Goal: Answer question/provide support

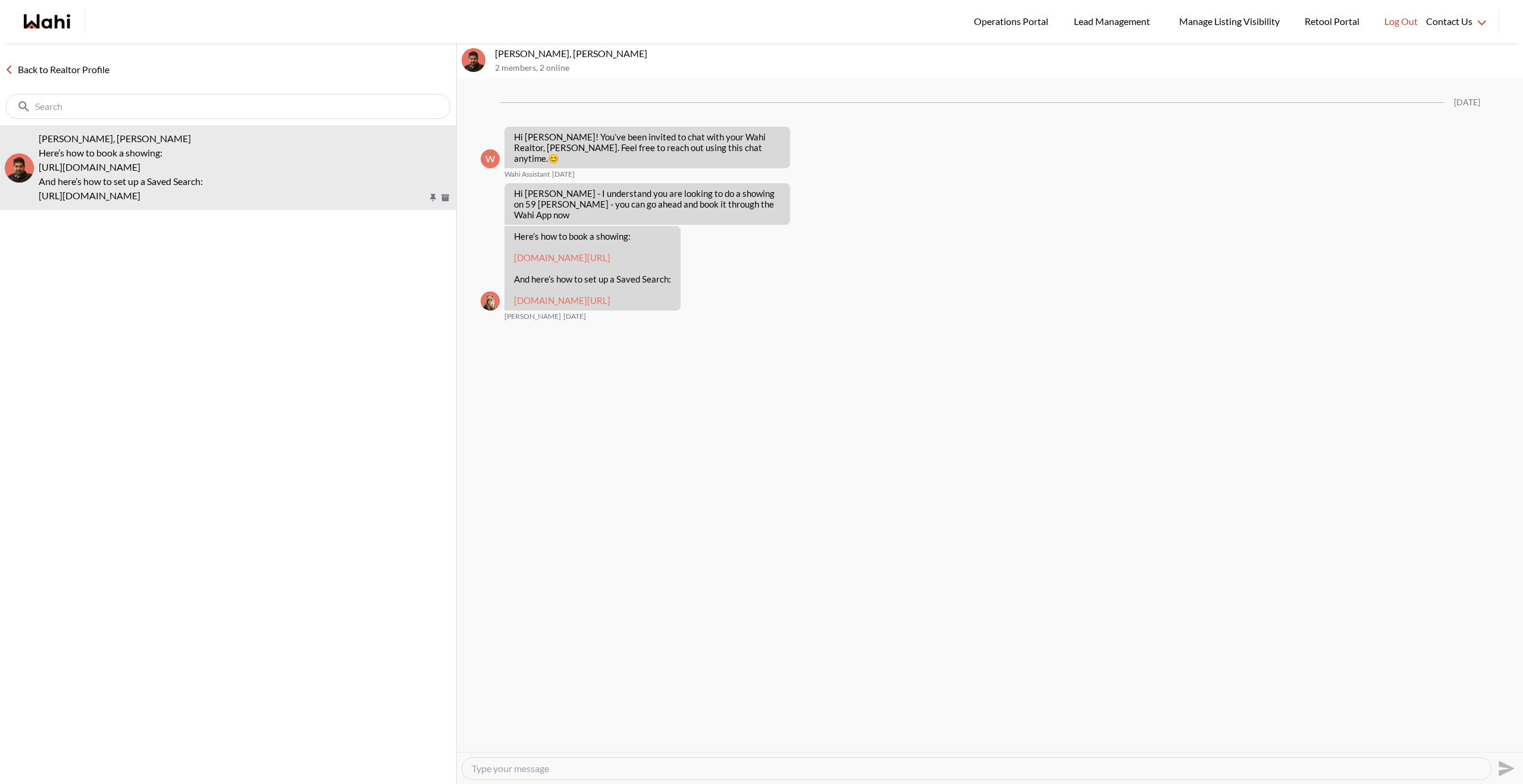
click at [86, 68] on link "Back to Realtor Profile" at bounding box center [56, 70] width 114 height 16
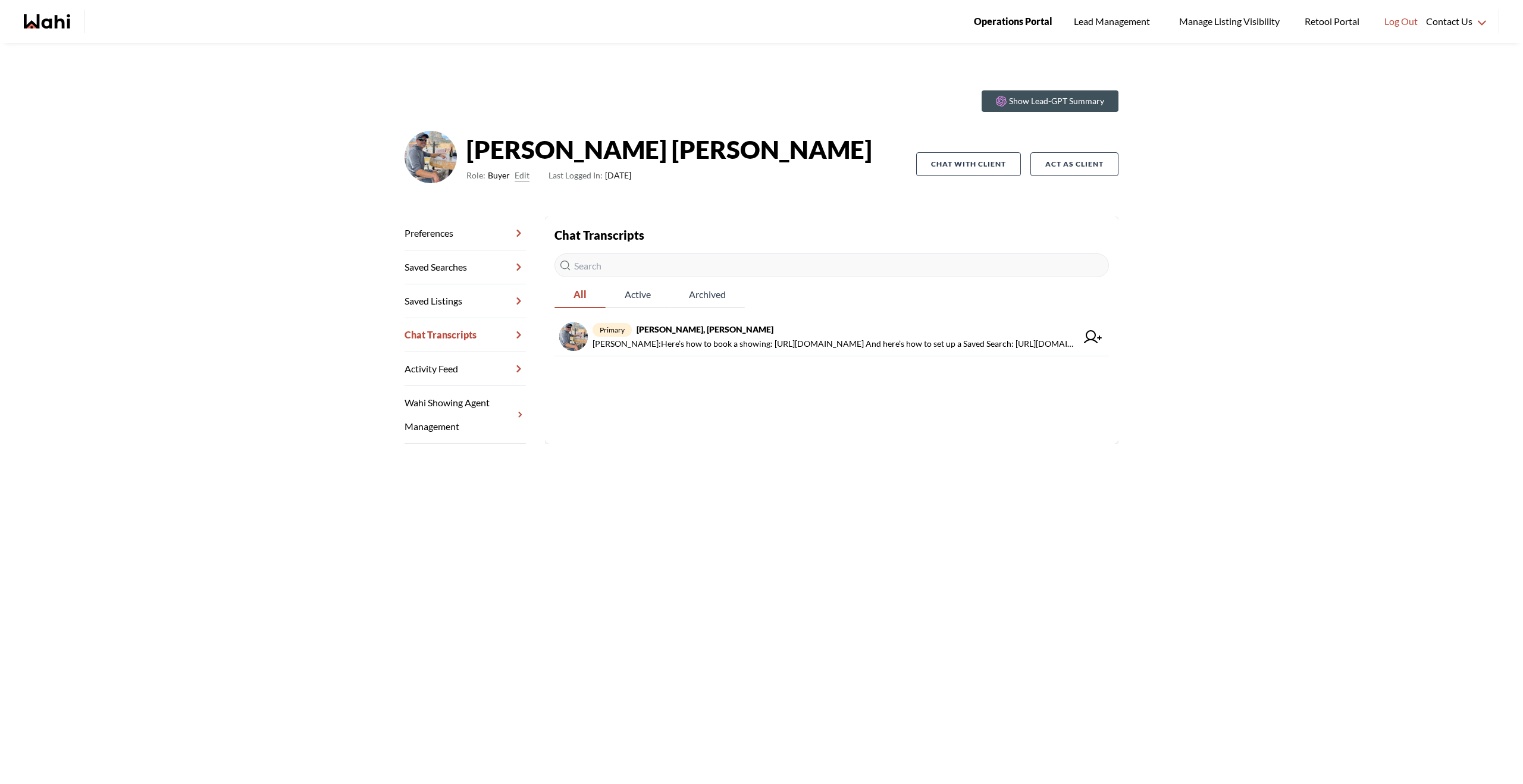
click at [899, 43] on link "Operations Portal" at bounding box center [1013, 21] width 95 height 43
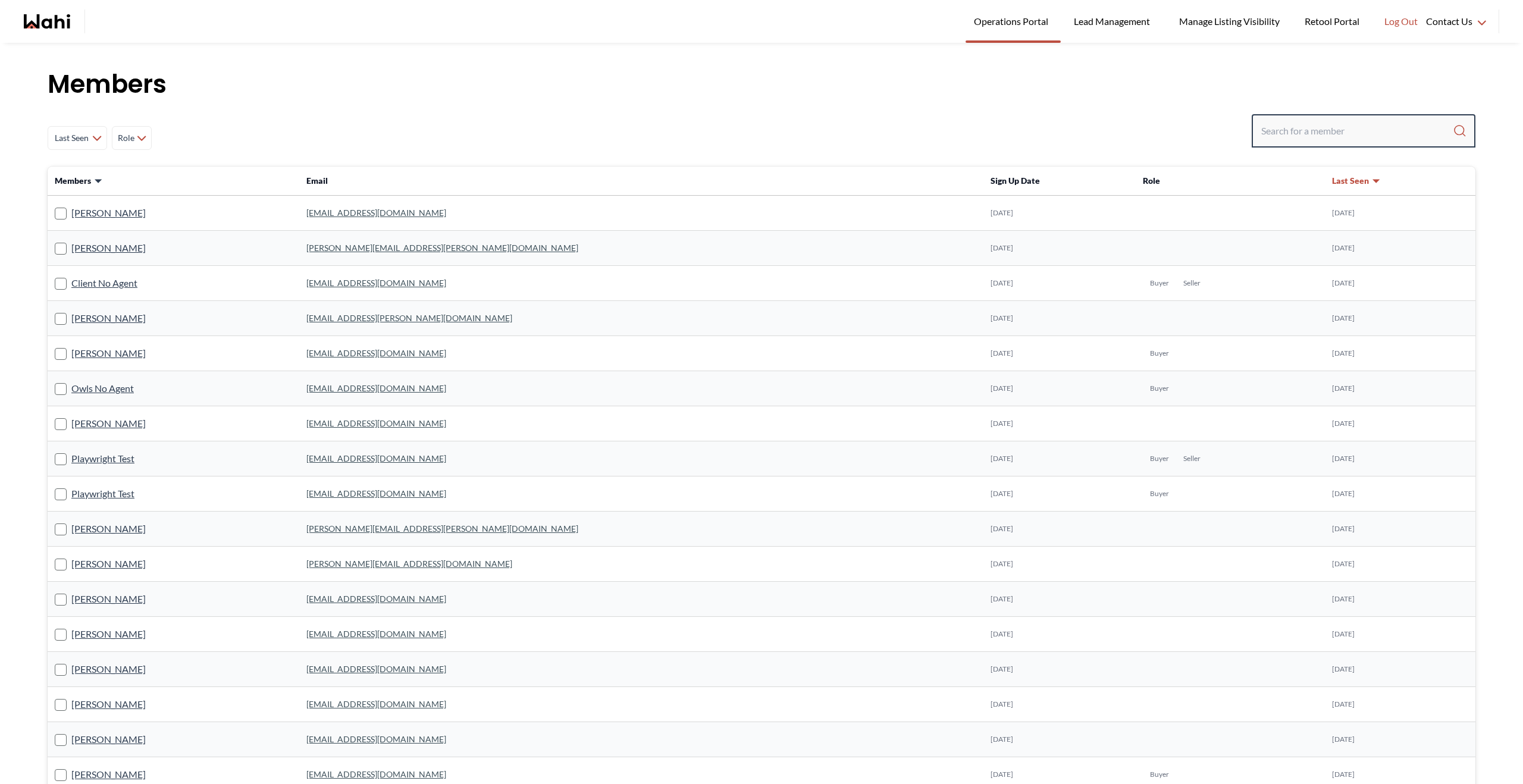
click at [1294, 129] on input "Search input" at bounding box center [1357, 131] width 192 height 22
click at [1294, 141] on div at bounding box center [1363, 131] width 224 height 34
click at [1289, 135] on input "Search input" at bounding box center [1357, 131] width 192 height 22
type input "steve carh"
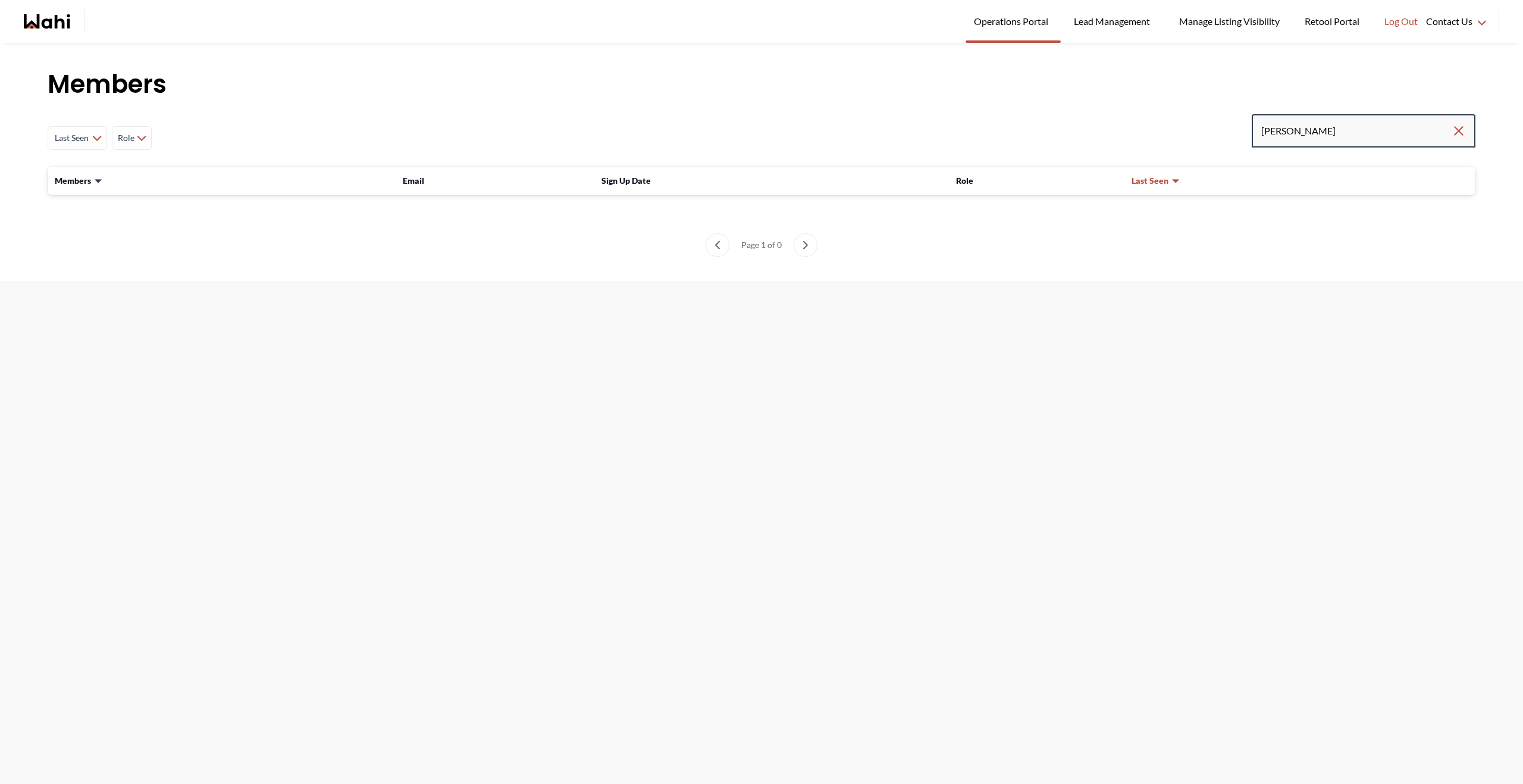
click at [1322, 135] on input "steve carh" at bounding box center [1356, 131] width 190 height 22
type input "steve car"
click at [1358, 138] on input "steve car" at bounding box center [1356, 131] width 190 height 22
type input "steve ca"
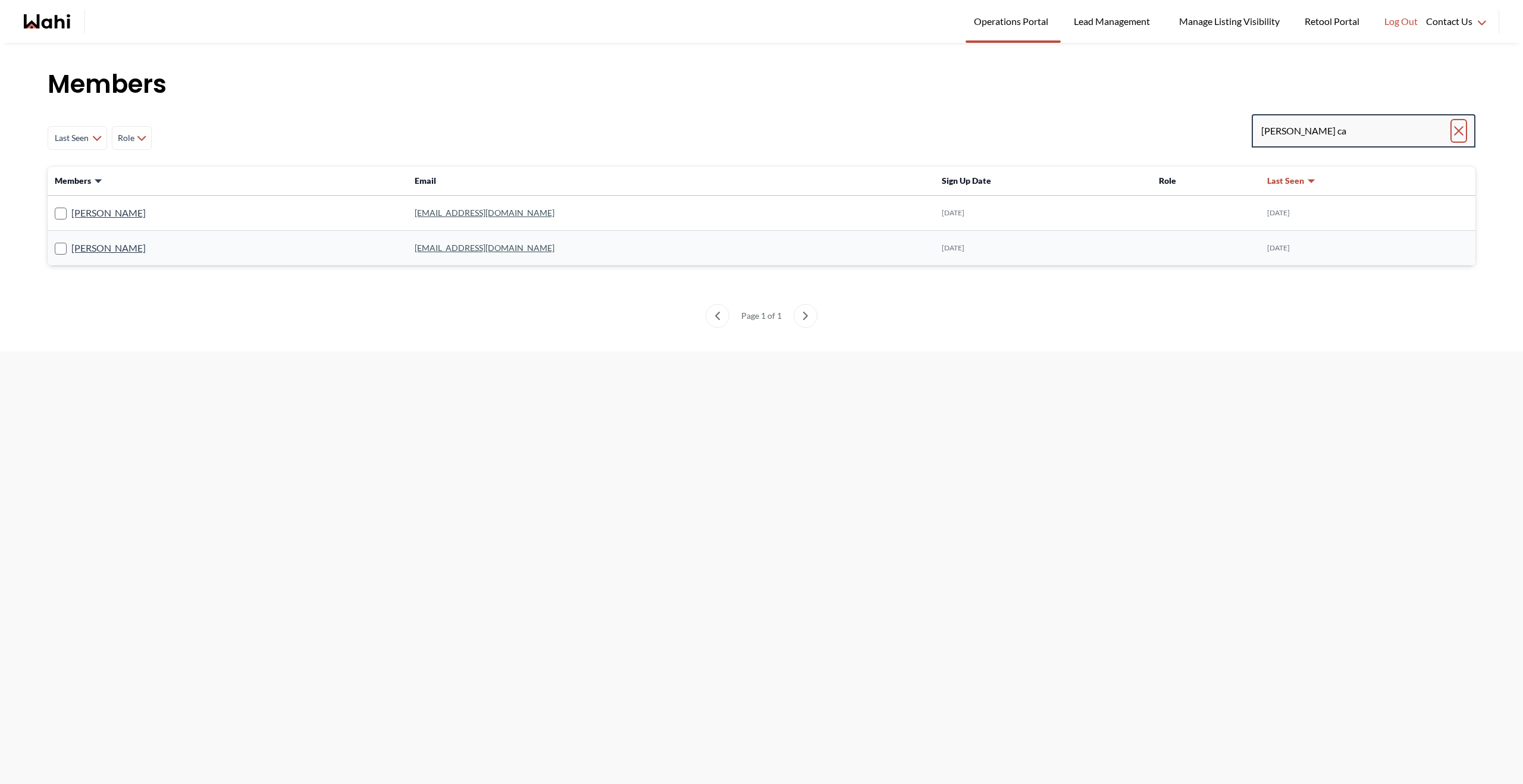
click at [1461, 128] on icon "Clear search" at bounding box center [1459, 131] width 14 height 14
click at [1383, 146] on div at bounding box center [1363, 131] width 224 height 34
click at [1373, 124] on input "Search input" at bounding box center [1357, 131] width 192 height 22
paste input "m.ayyaz.qamar@gmail.com"
type input "m.ayyaz.qamar@gmail.com"
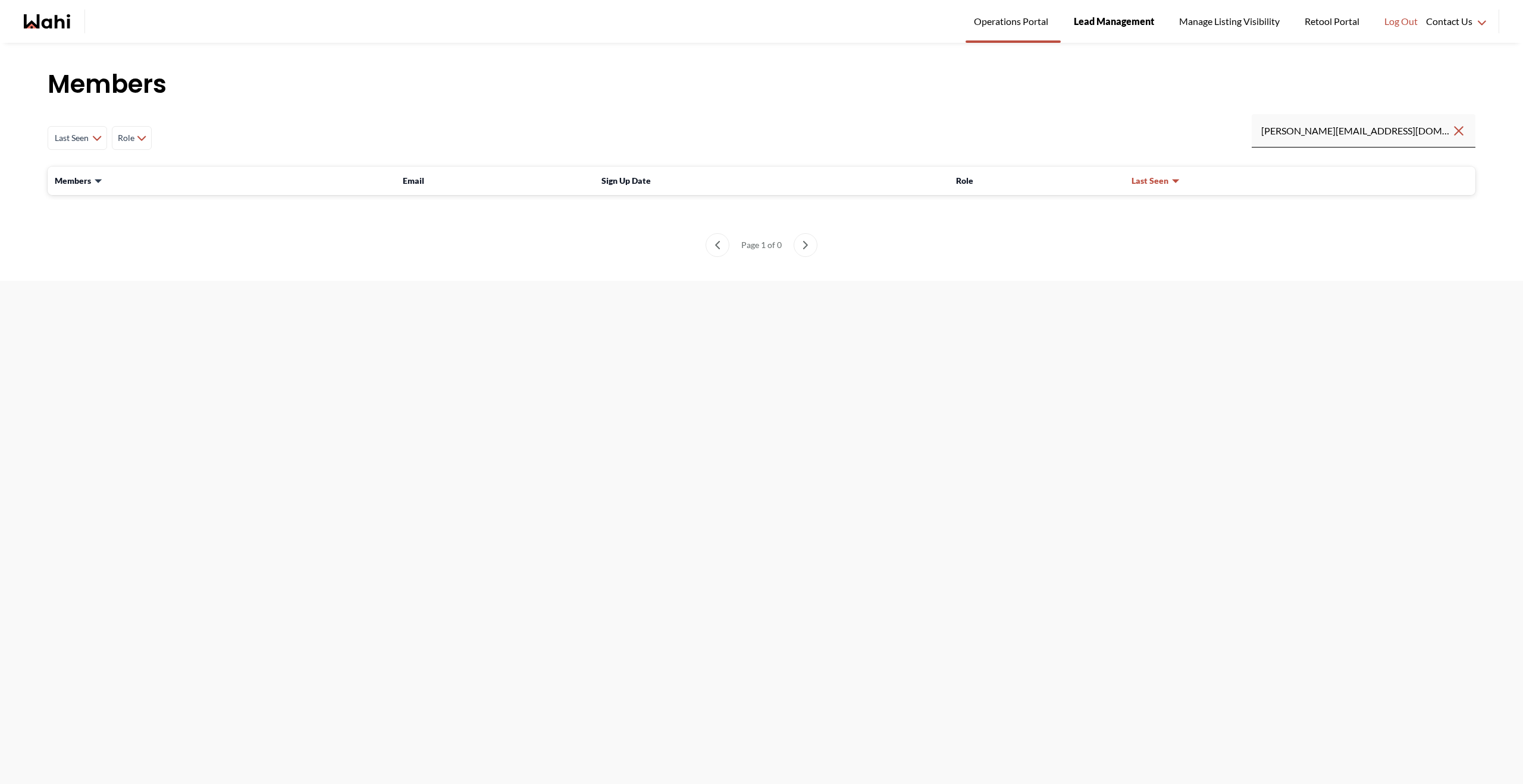
click at [1128, 32] on link "Lead Management" at bounding box center [1114, 21] width 97 height 43
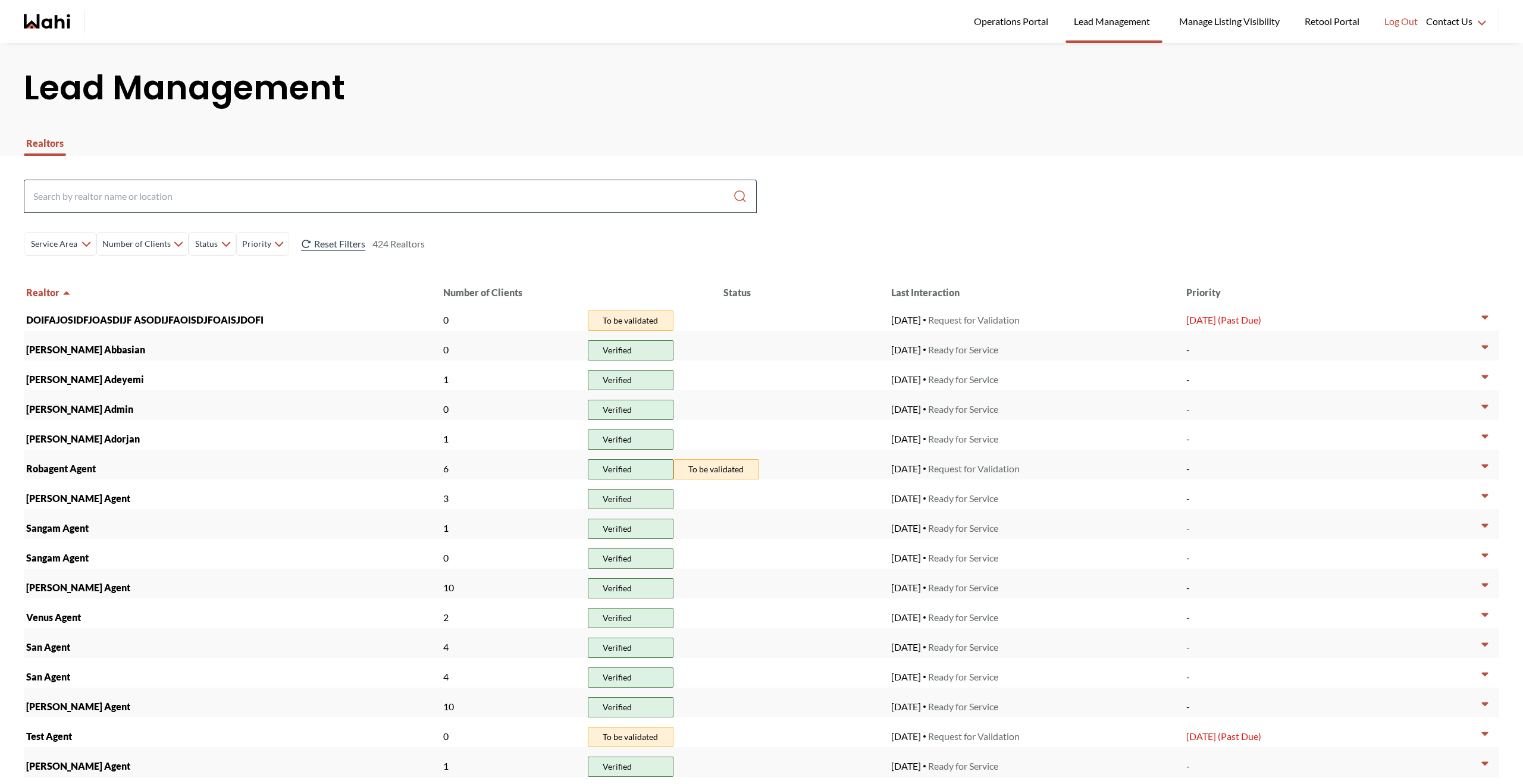
click at [335, 180] on div at bounding box center [390, 197] width 733 height 34
click at [326, 198] on input "Search input" at bounding box center [383, 197] width 699 height 22
paste input "m.ayyaz.qamar@gmail.com"
type input "m.ayyaz.qamar@gmail.com"
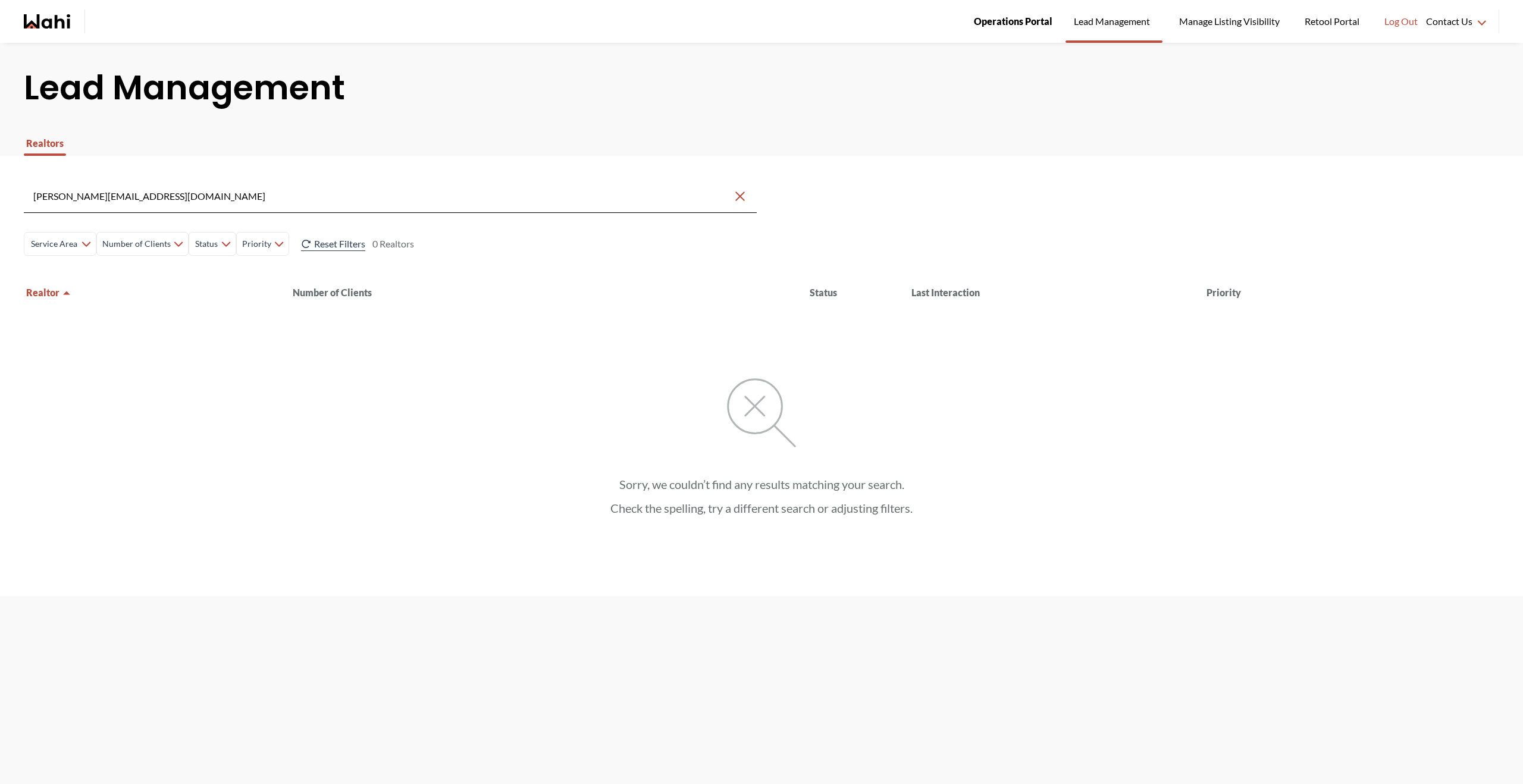
click at [1035, 20] on span "Operations Portal" at bounding box center [1013, 22] width 78 height 16
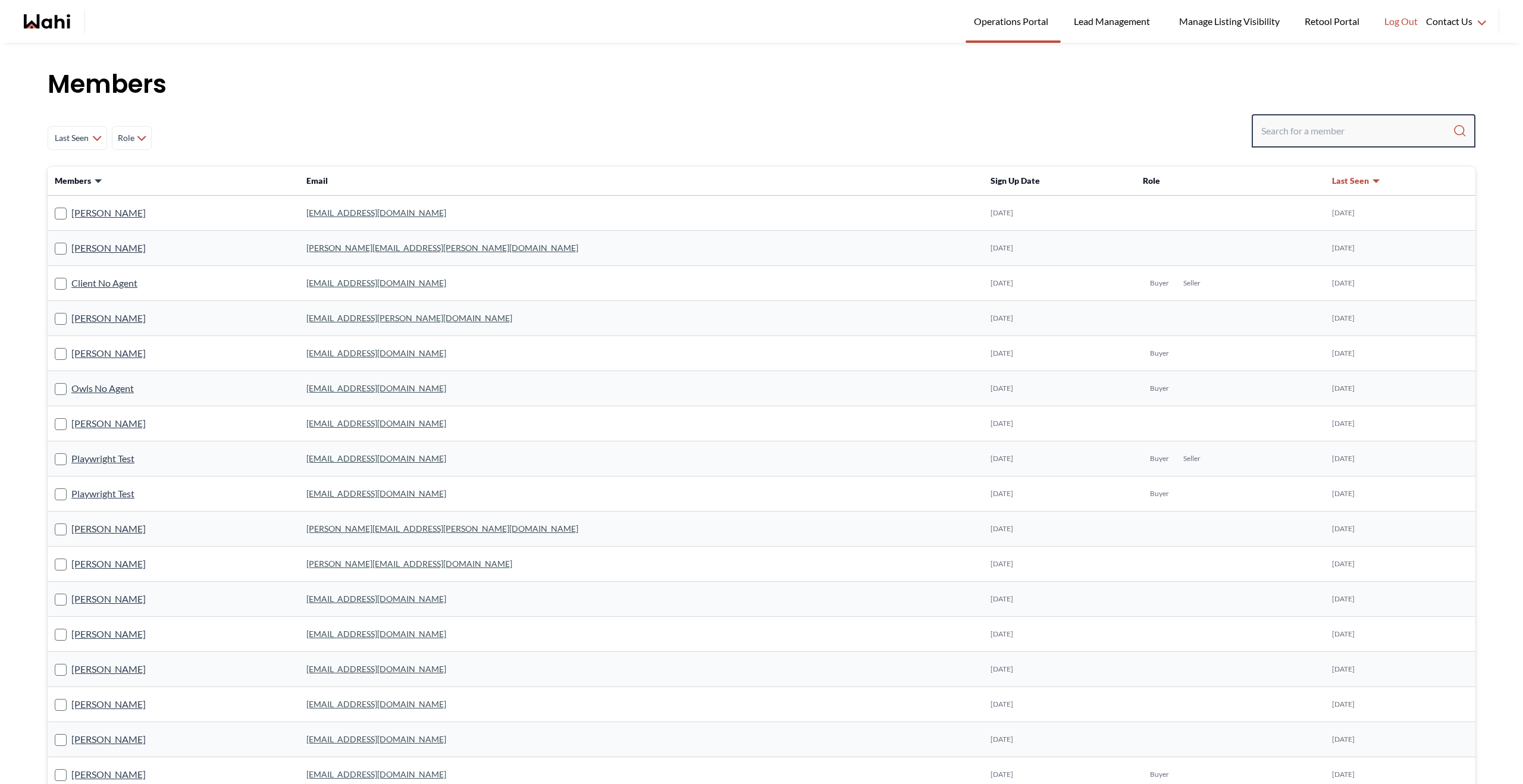
click at [1370, 138] on input "Search input" at bounding box center [1357, 131] width 192 height 22
paste input "stevepita@gmail.com"
type input "stevepita@gmail.com"
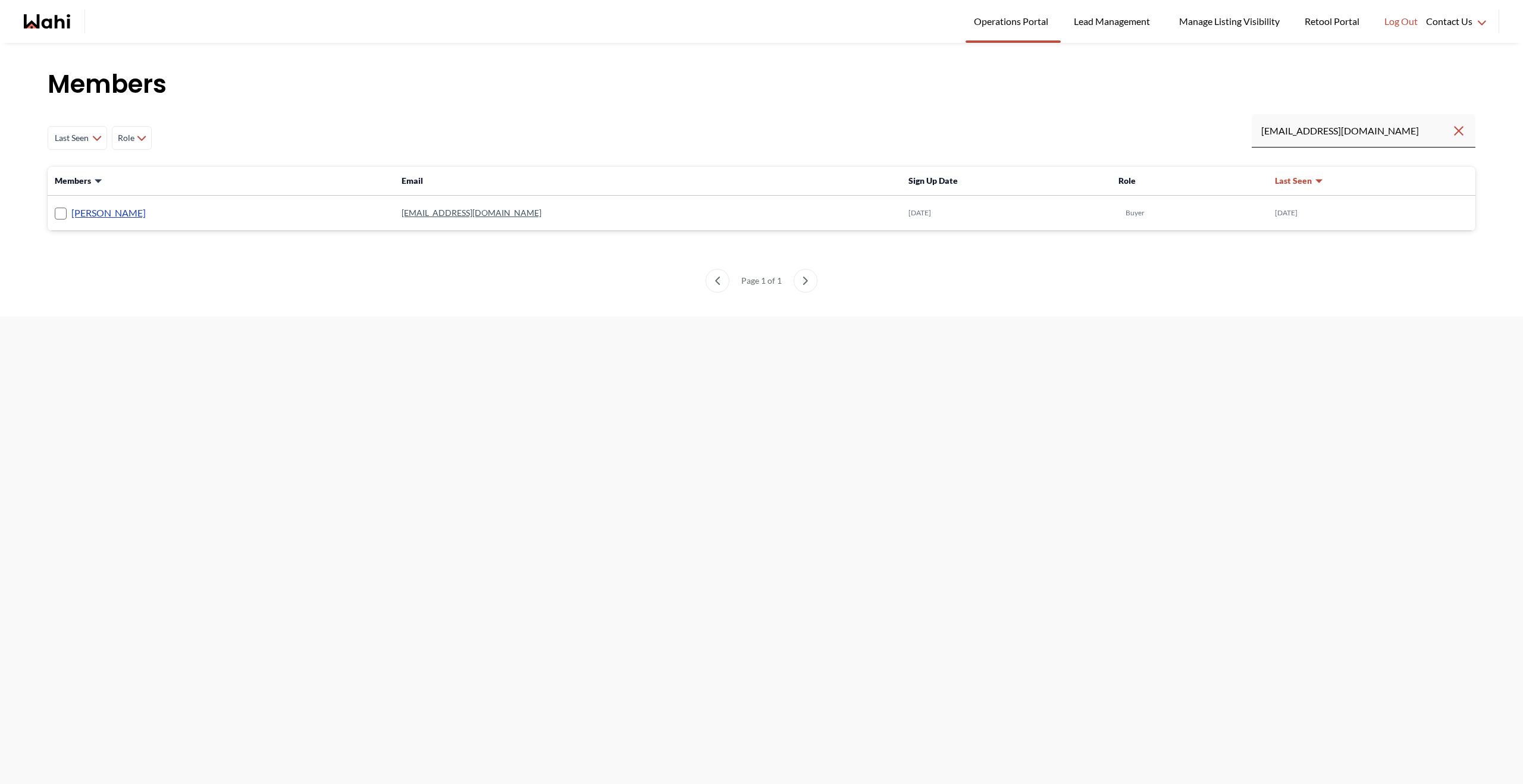
click at [117, 220] on td "Steve carvalho" at bounding box center [221, 213] width 347 height 35
click at [117, 220] on link "Steve carvalho" at bounding box center [108, 213] width 74 height 16
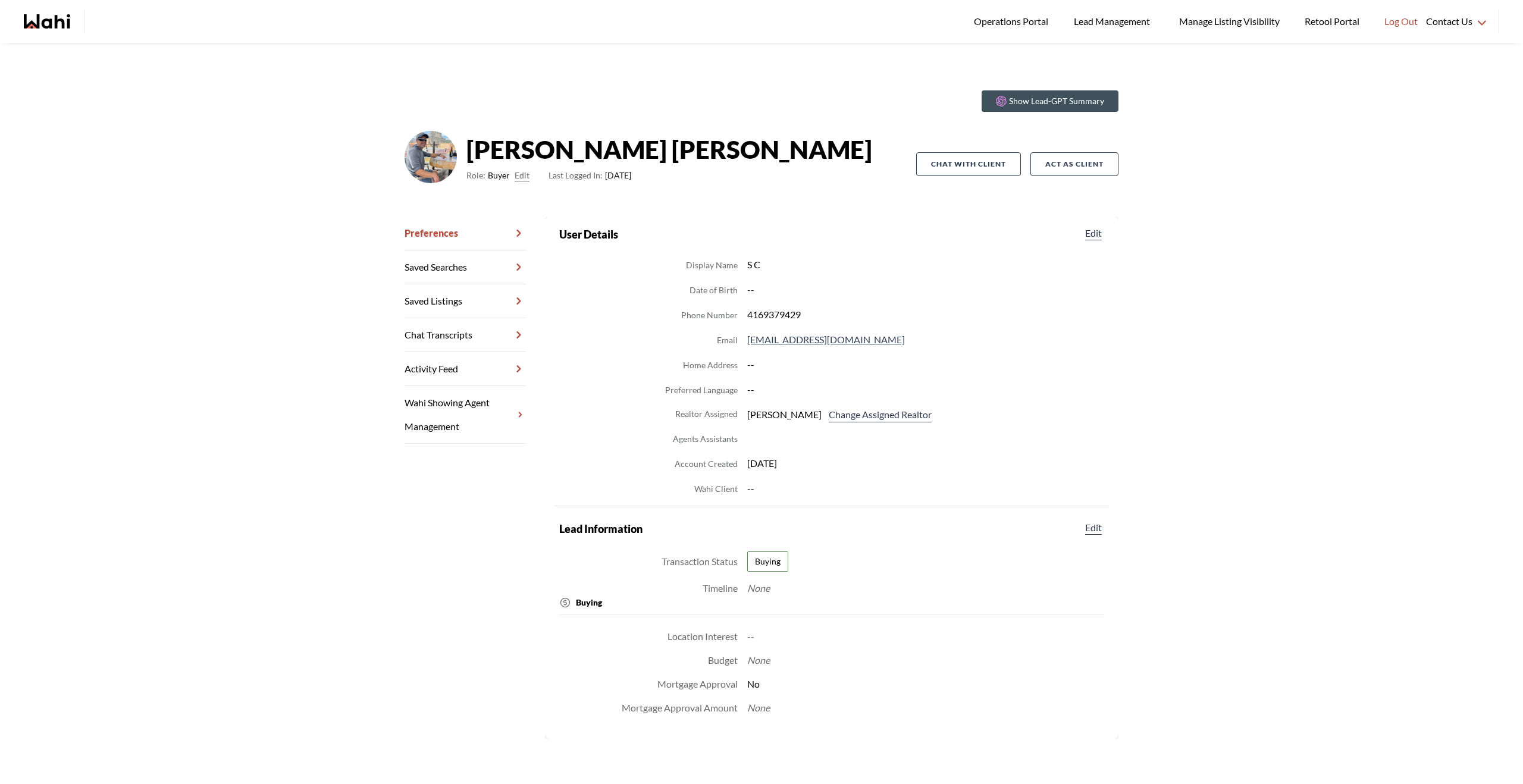
click at [436, 336] on link "Chat Transcripts" at bounding box center [465, 335] width 122 height 34
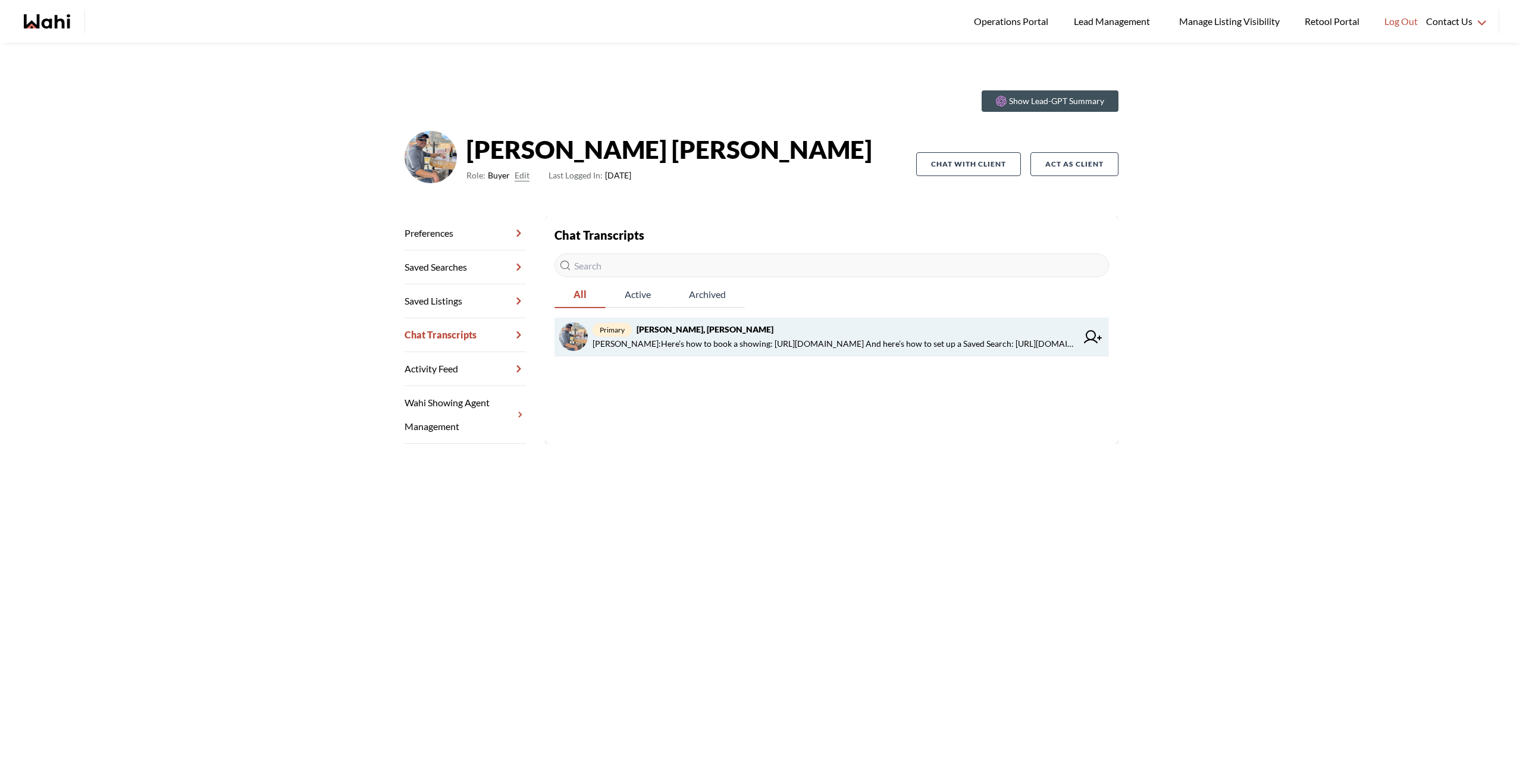
click at [829, 336] on span "Barbara Funt : Here’s how to book a showing: https://www.loom.com/share/5ad94fa…" at bounding box center [835, 343] width 485 height 14
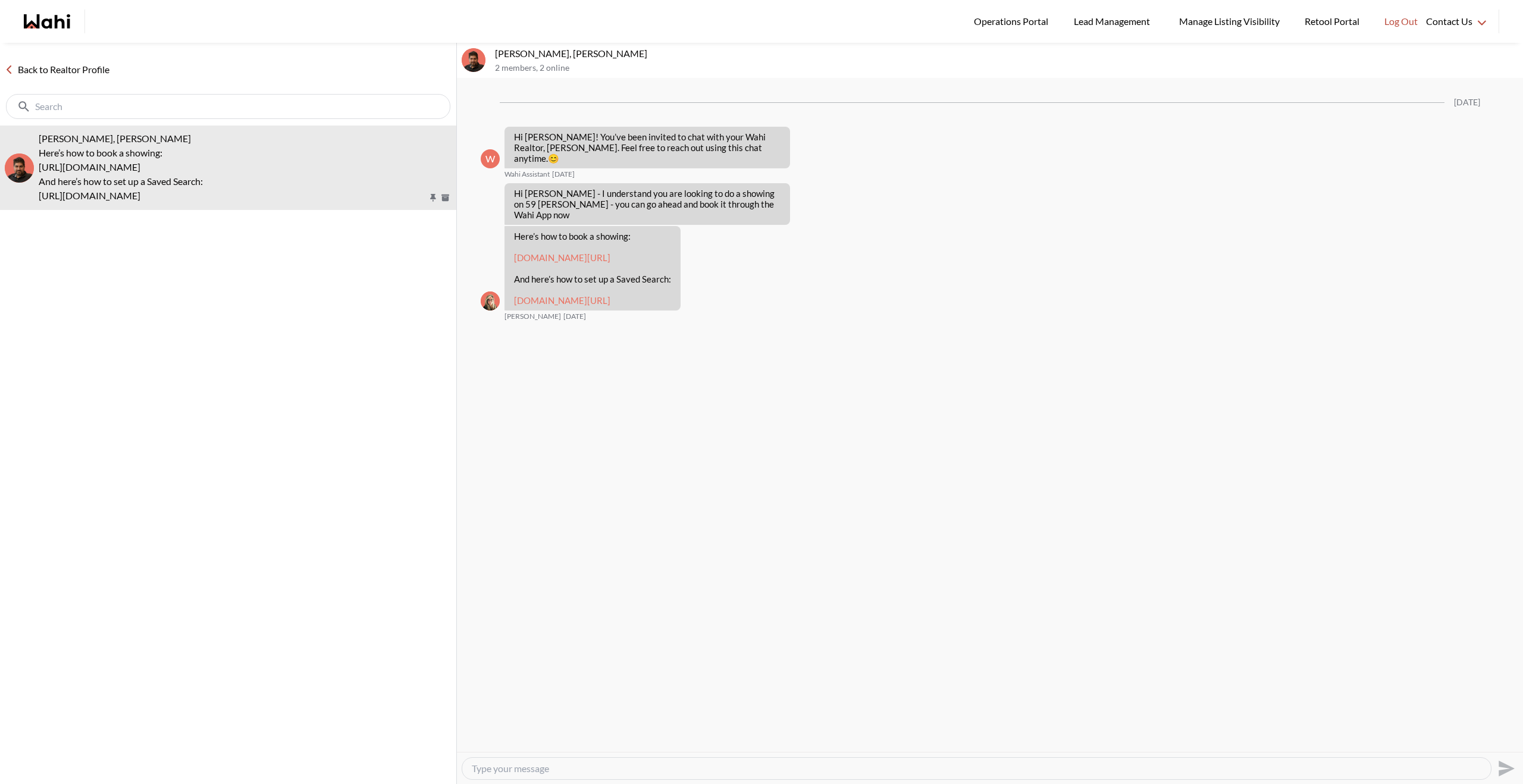
click at [628, 765] on textarea "Type your message" at bounding box center [976, 768] width 1010 height 12
click at [81, 76] on link "Back to Realtor Profile" at bounding box center [56, 70] width 114 height 16
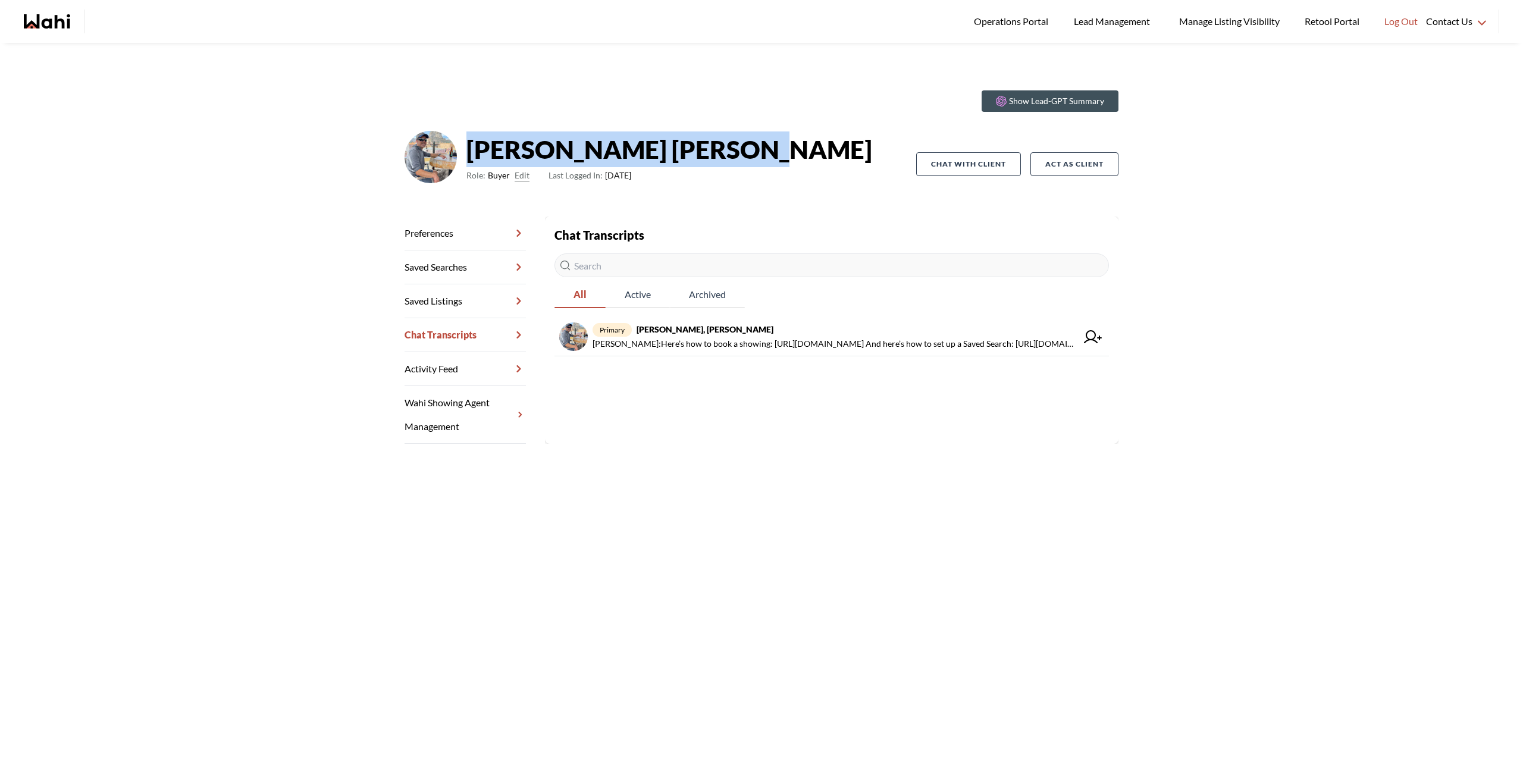
drag, startPoint x: 471, startPoint y: 148, endPoint x: 648, endPoint y: 162, distance: 177.6
click at [648, 162] on strong "Steve carvalho" at bounding box center [670, 149] width 405 height 36
